Goal: Information Seeking & Learning: Learn about a topic

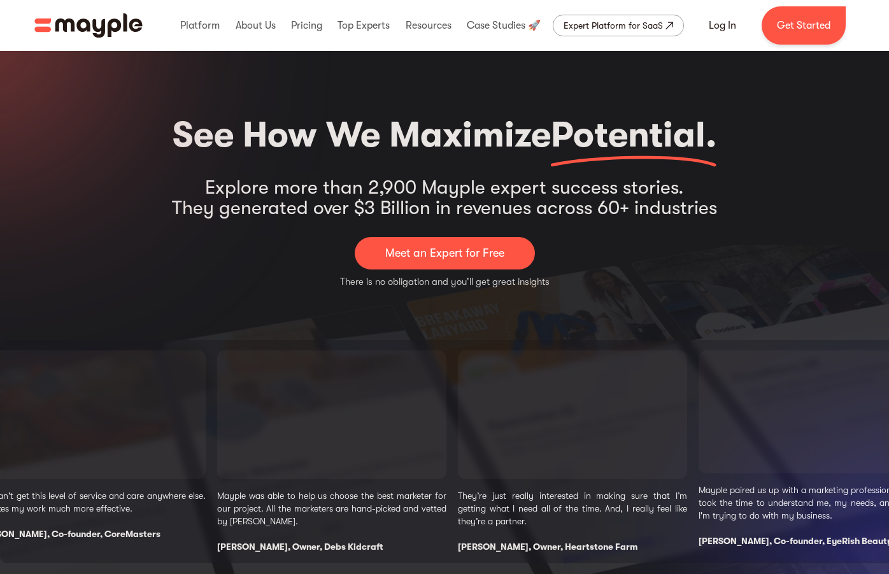
select select "Travel & Leisure"
select select "Email Marketing"
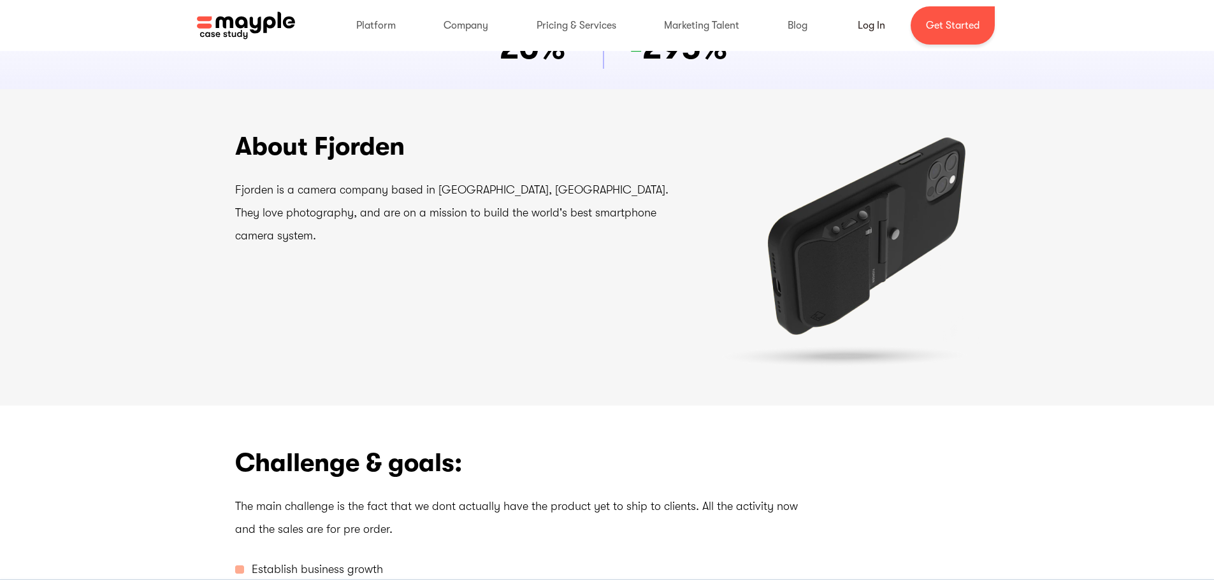
scroll to position [255, 0]
